Goal: Navigation & Orientation: Find specific page/section

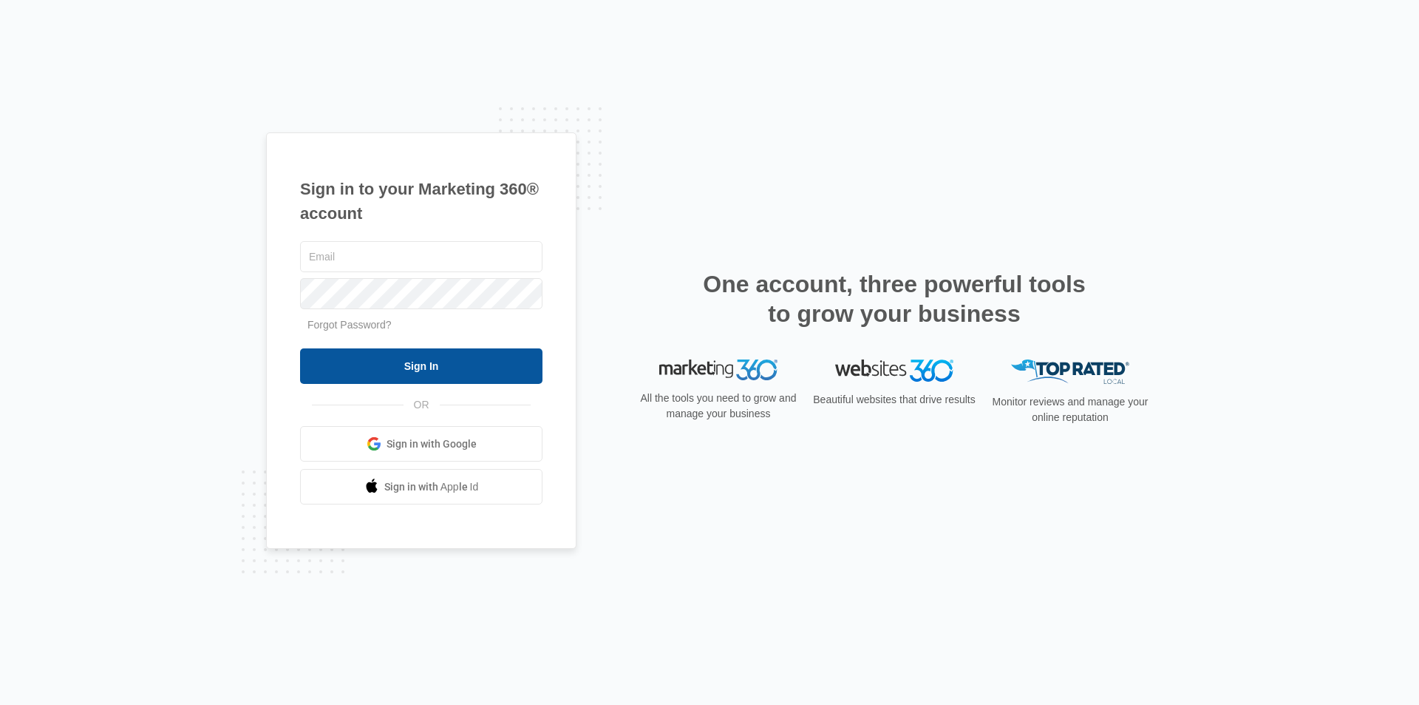
type input "[EMAIL_ADDRESS][DOMAIN_NAME]"
drag, startPoint x: 433, startPoint y: 367, endPoint x: 424, endPoint y: 351, distance: 18.5
click at [433, 368] on input "Sign In" at bounding box center [421, 365] width 242 height 35
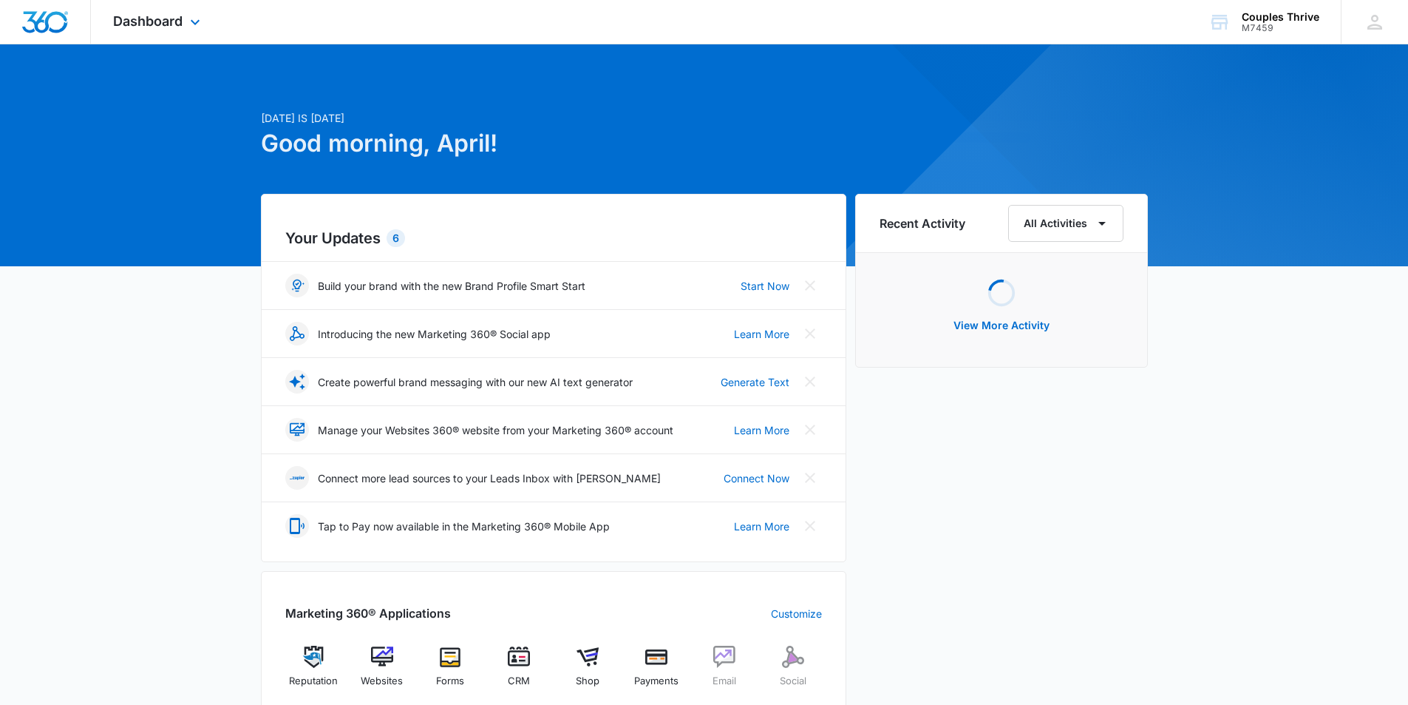
click at [189, 38] on div "Dashboard Apps Reputation Websites Forms CRM Email Social Shop Payments POS Con…" at bounding box center [158, 22] width 135 height 44
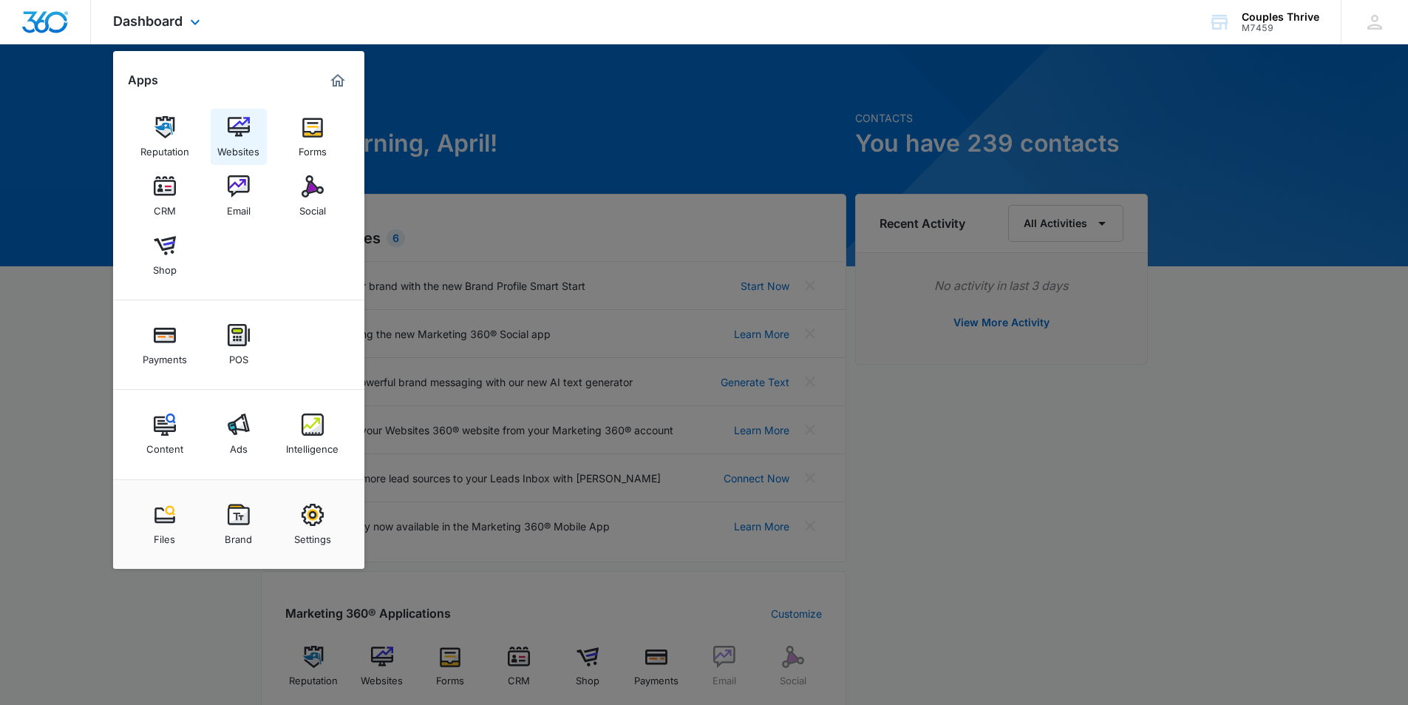
click at [243, 135] on img at bounding box center [239, 127] width 22 height 22
